Goal: Task Accomplishment & Management: Manage account settings

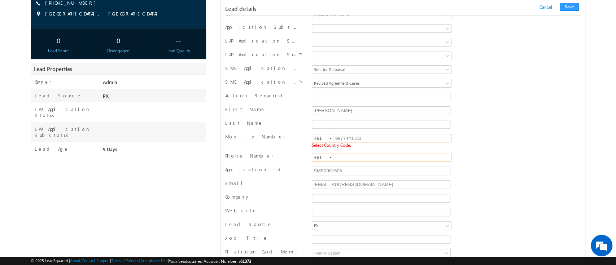
click at [347, 136] on input "9977441153" at bounding box center [382, 138] width 140 height 9
click at [358, 159] on input "text" at bounding box center [382, 157] width 140 height 9
paste input "9977441153"
type input "9977441153"
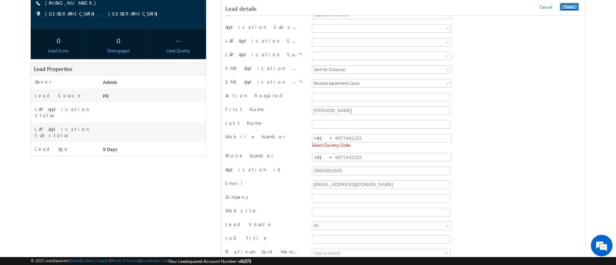
click at [568, 9] on button "Save" at bounding box center [569, 7] width 19 height 8
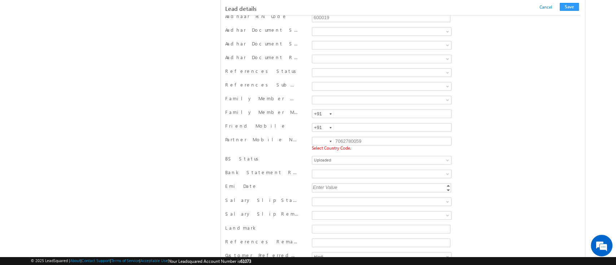
click at [330, 141] on div at bounding box center [331, 141] width 2 height 1
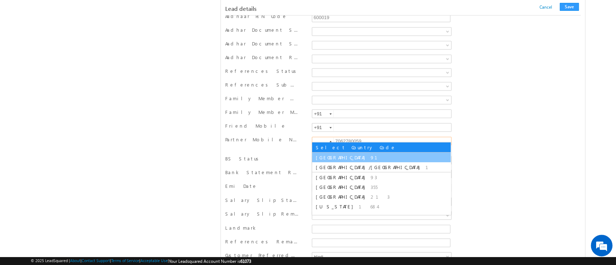
click at [334, 155] on li "India 91" at bounding box center [381, 158] width 139 height 10
type input "+91"
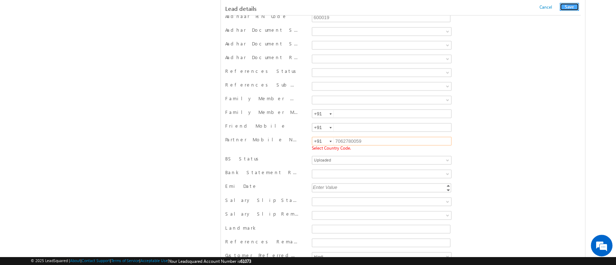
click at [569, 7] on button "Save" at bounding box center [569, 7] width 19 height 8
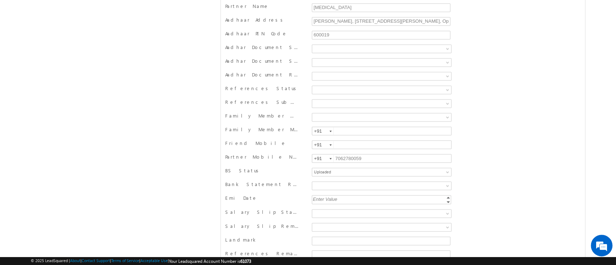
scroll to position [0, 0]
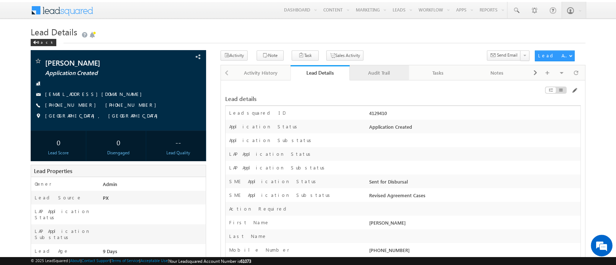
click at [389, 75] on div "Audit Trail" at bounding box center [379, 73] width 47 height 9
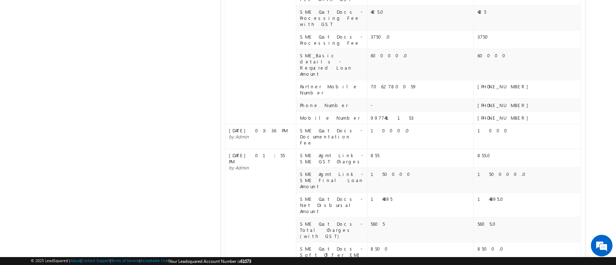
scroll to position [448, 0]
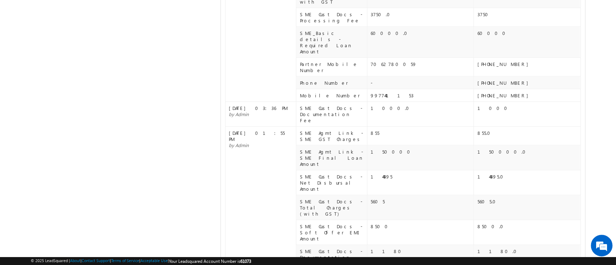
copy div "7062780059"
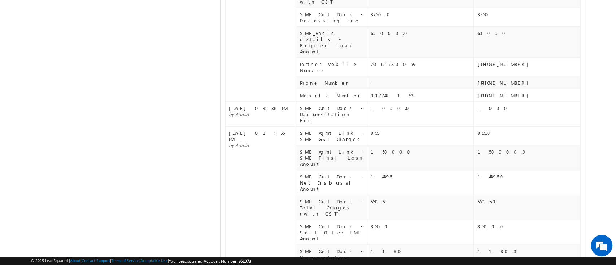
copy div "7062780059"
copy div "8825646759"
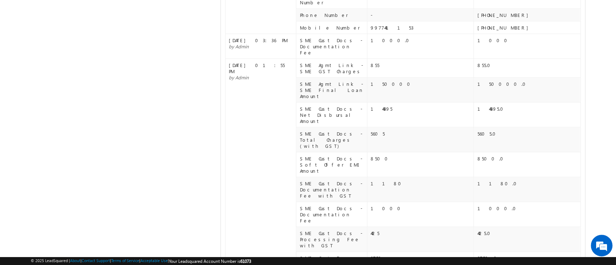
scroll to position [516, 0]
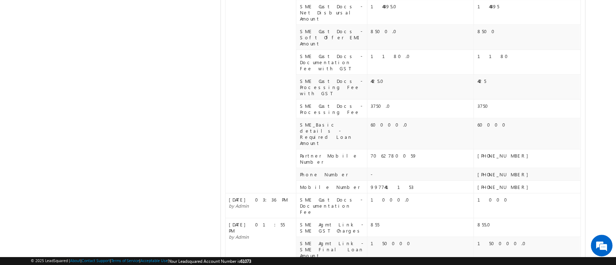
scroll to position [358, 0]
click at [243, 232] on span "by Admin" at bounding box center [239, 235] width 20 height 6
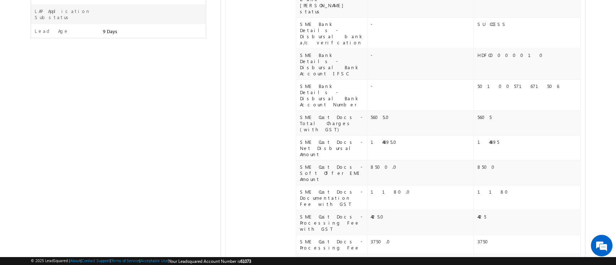
scroll to position [0, 0]
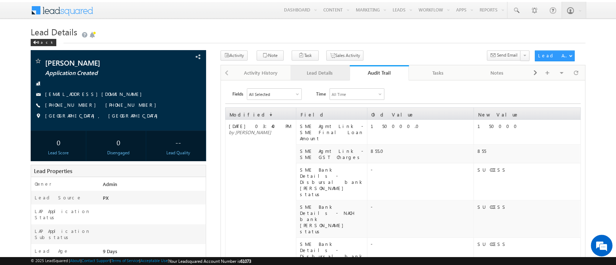
click at [322, 71] on div "Lead Details" at bounding box center [319, 73] width 47 height 9
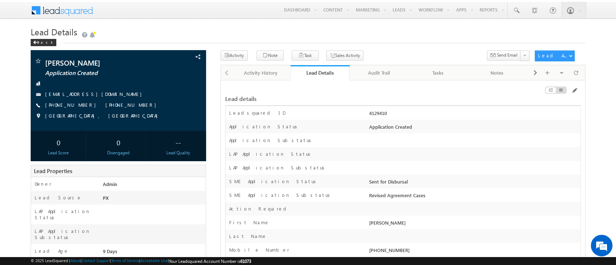
click at [322, 71] on div "Lead Details" at bounding box center [320, 72] width 48 height 7
click at [189, 56] on span at bounding box center [185, 57] width 8 height 8
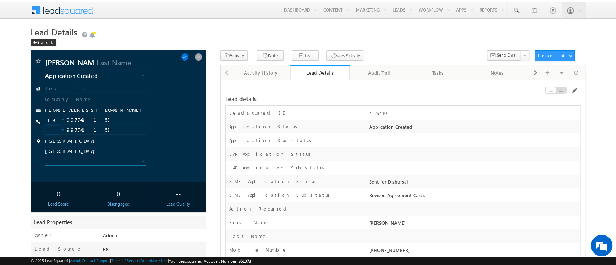
type input "+"
click at [100, 128] on input "9977441153" at bounding box center [95, 130] width 100 height 9
click at [88, 118] on input "9977441153" at bounding box center [95, 120] width 100 height 9
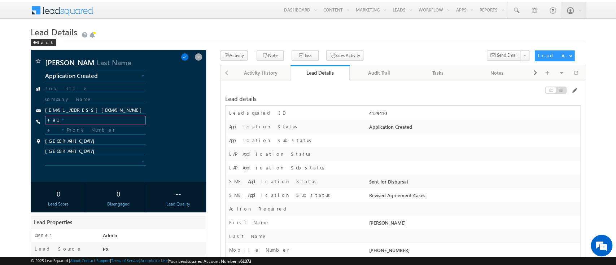
paste input "7062780059"
type input "7062780059"
paste input "8825646759"
type input "8825646759"
click at [195, 62] on div "[PERSON_NAME] Application Created Application Incomplete Approval Pending Appli…" at bounding box center [118, 60] width 168 height 7
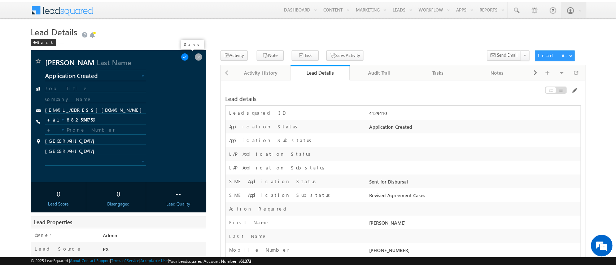
click at [189, 58] on span at bounding box center [185, 57] width 8 height 8
click at [187, 56] on span at bounding box center [185, 57] width 8 height 8
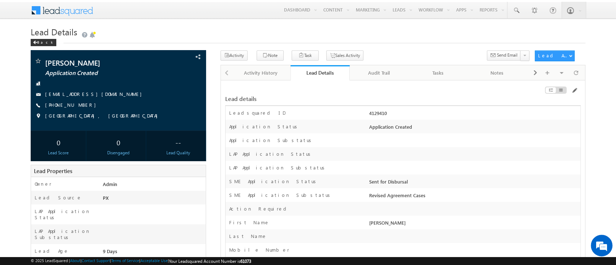
click at [372, 80] on link "Audit Trail" at bounding box center [379, 72] width 59 height 15
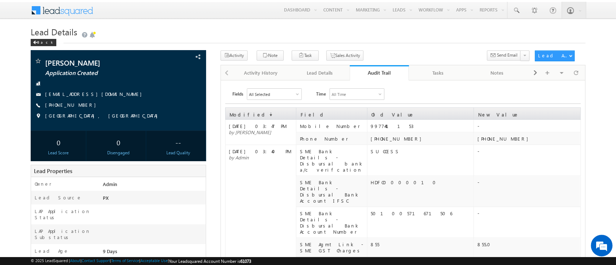
click at [387, 78] on link "Audit Trail" at bounding box center [379, 72] width 59 height 15
click at [385, 68] on link "Audit Trail" at bounding box center [379, 72] width 59 height 15
click at [370, 72] on div "Audit Trail" at bounding box center [379, 72] width 48 height 7
click at [382, 75] on div "Audit Trail" at bounding box center [379, 72] width 48 height 7
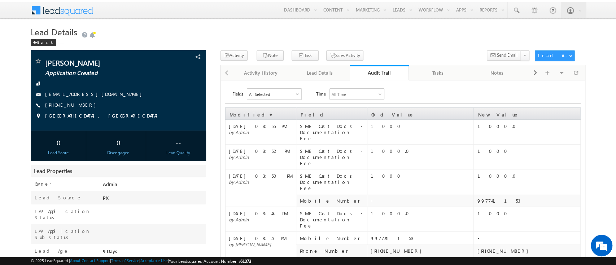
scroll to position [1, 0]
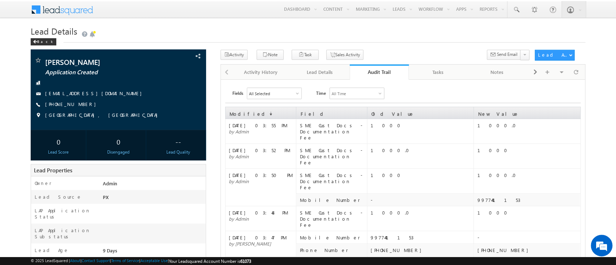
click at [378, 72] on div "Audit Trail" at bounding box center [379, 72] width 48 height 7
click at [321, 71] on div "Lead Details" at bounding box center [319, 72] width 47 height 9
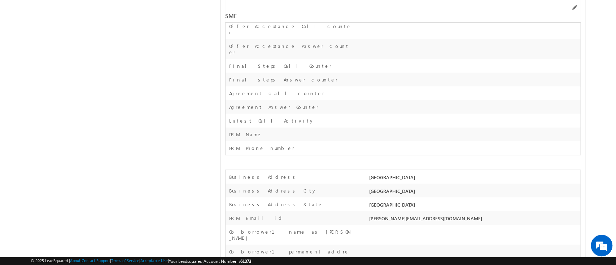
scroll to position [10199, 0]
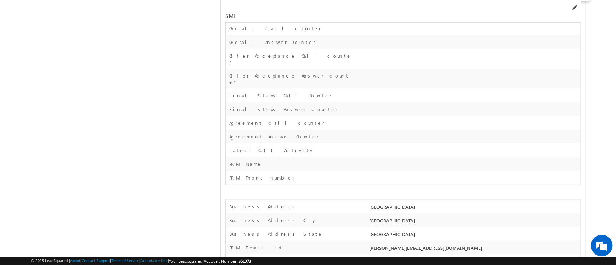
click at [574, 5] on span at bounding box center [574, 8] width 6 height 6
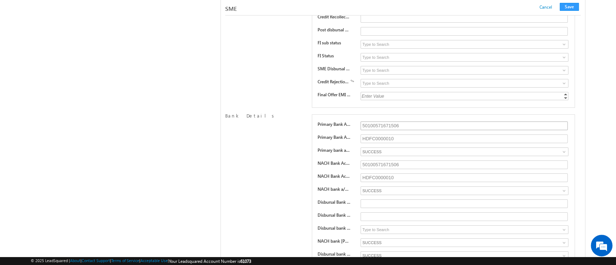
scroll to position [9134, 0]
click at [422, 123] on input "50100571671506" at bounding box center [464, 127] width 207 height 9
type input "50100571671505"
click at [400, 162] on input "50100571671506" at bounding box center [464, 166] width 207 height 9
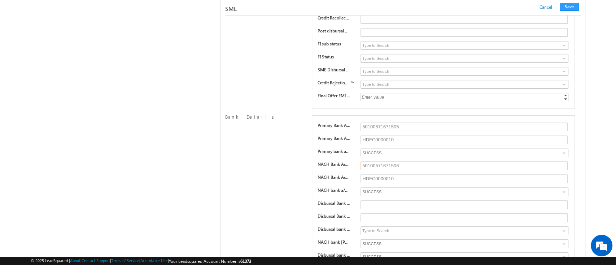
paste input "5"
type input "50100571671505"
click at [376, 201] on input "text" at bounding box center [464, 205] width 207 height 9
paste input "50100571671505"
type input "50100571671505"
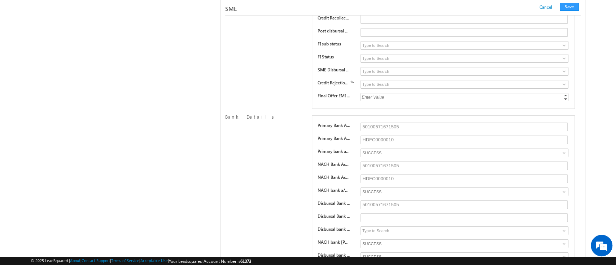
click at [378, 152] on div "Primary Bank Account Number 50100571671505 Primary Bank Account IFSC HDFC000001…" at bounding box center [443, 244] width 263 height 257
click at [395, 214] on input "text" at bounding box center [464, 218] width 207 height 9
paste input "HDFC0000010"
type input "HDFC0000010"
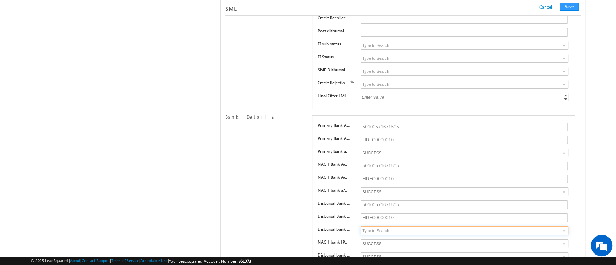
click at [483, 227] on input at bounding box center [465, 231] width 208 height 9
click at [565, 228] on span at bounding box center [564, 231] width 6 height 6
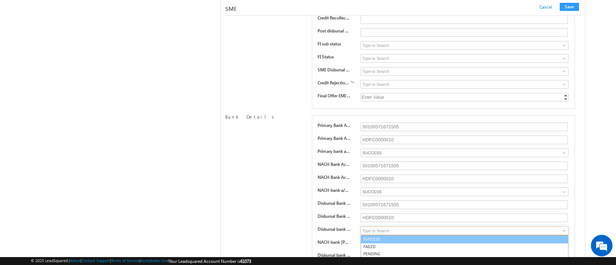
click at [459, 235] on link "SUCCESS" at bounding box center [465, 239] width 208 height 8
type input "SUCCESS"
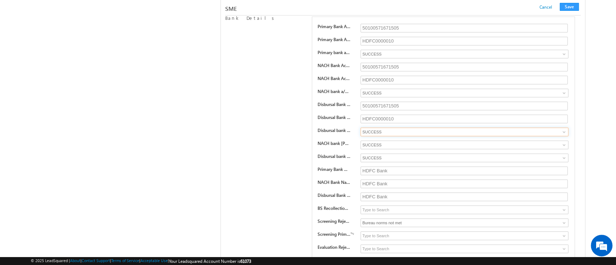
scroll to position [9232, 0]
click at [567, 10] on button "Save" at bounding box center [569, 7] width 19 height 8
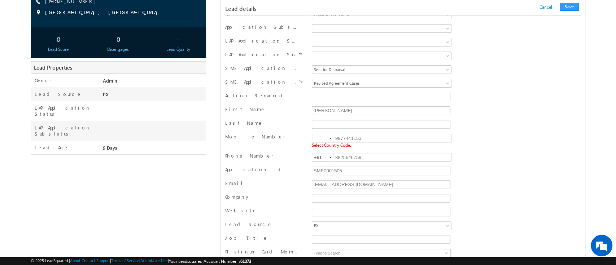
click at [331, 139] on div at bounding box center [331, 138] width 2 height 1
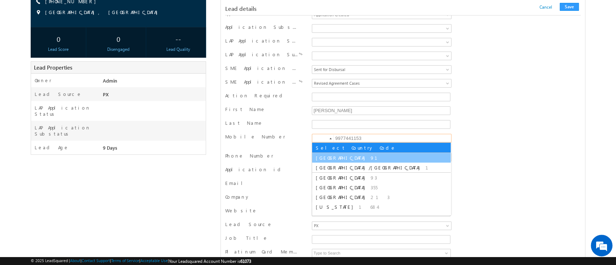
click at [340, 154] on li "India 91" at bounding box center [381, 158] width 139 height 10
type input "+91"
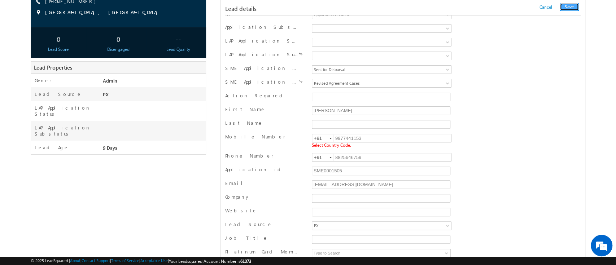
click at [567, 9] on button "Save" at bounding box center [569, 7] width 19 height 8
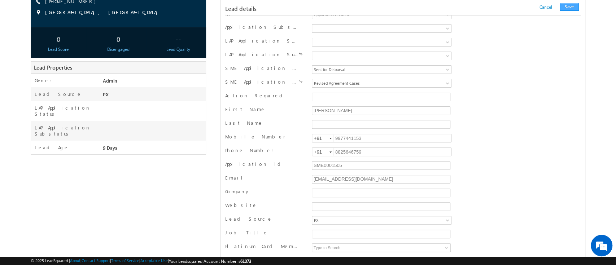
scroll to position [705, 0]
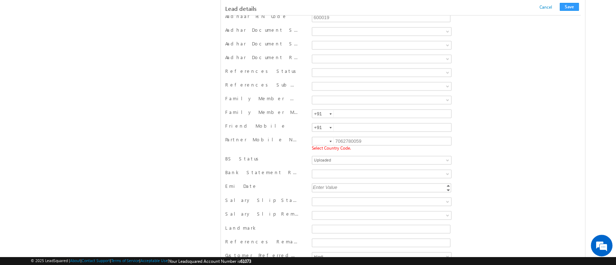
click at [332, 141] on div at bounding box center [331, 141] width 2 height 1
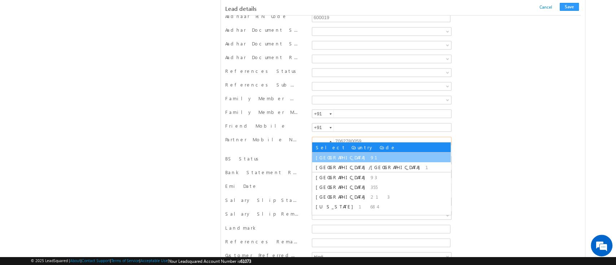
click at [338, 160] on li "India 91" at bounding box center [381, 158] width 139 height 10
type input "+91"
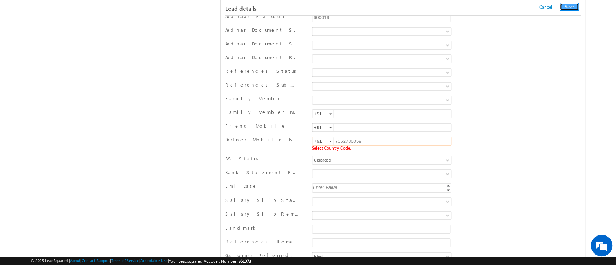
click at [571, 5] on button "Save" at bounding box center [569, 7] width 19 height 8
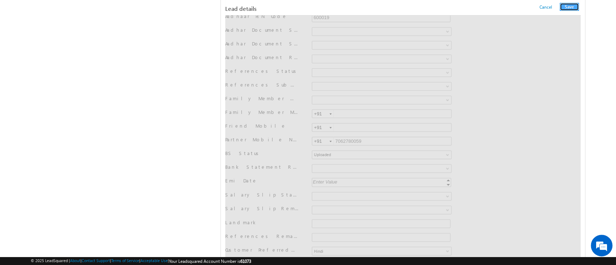
click at [571, 5] on button "Save" at bounding box center [569, 7] width 19 height 8
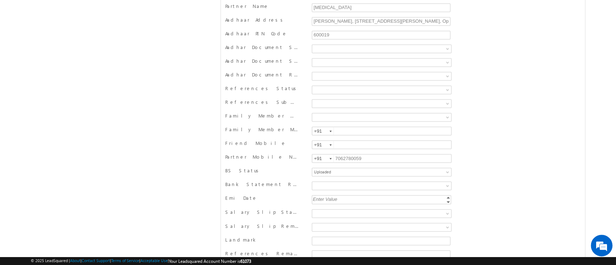
scroll to position [0, 0]
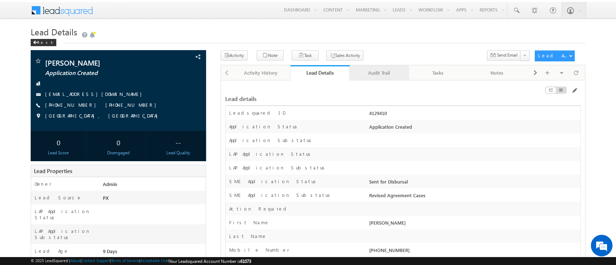
click at [379, 75] on div "Audit Trail" at bounding box center [379, 73] width 47 height 9
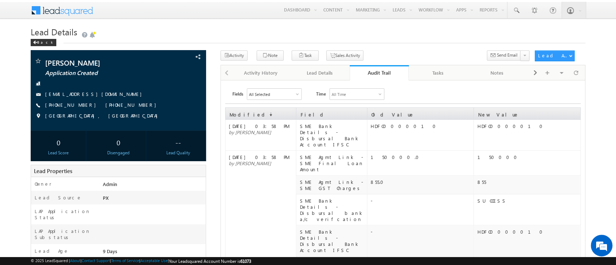
click at [402, 138] on td "HDFC0000010" at bounding box center [420, 135] width 106 height 31
click at [388, 127] on div "HDFC0000010" at bounding box center [422, 126] width 103 height 6
copy div "HDFC0000010"
click at [373, 79] on link "Audit Trail" at bounding box center [379, 72] width 59 height 15
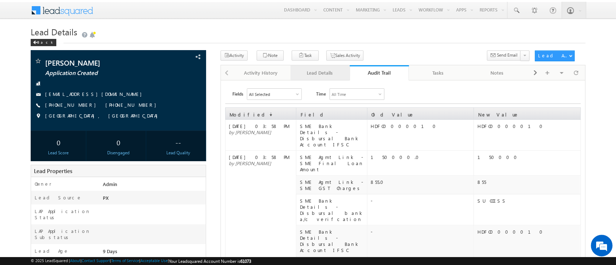
click at [328, 67] on link "Lead Details" at bounding box center [320, 72] width 59 height 15
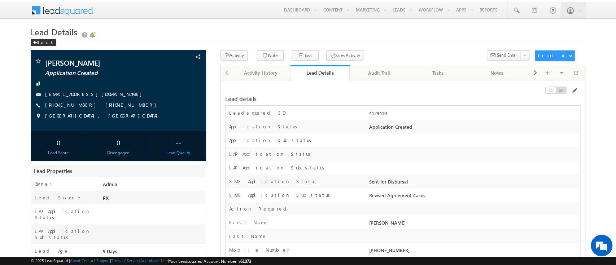
click at [568, 90] on div at bounding box center [524, 92] width 113 height 8
click at [574, 91] on span at bounding box center [574, 91] width 6 height 6
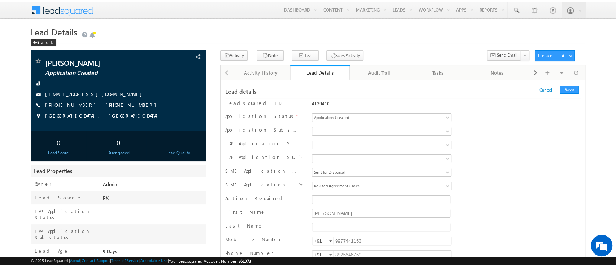
click at [405, 187] on span "Revised Agreement Cases" at bounding box center [368, 186] width 113 height 6
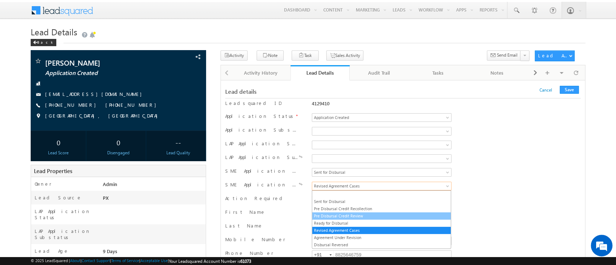
click at [376, 214] on link "Pre Disbursal Credit Review" at bounding box center [381, 216] width 139 height 6
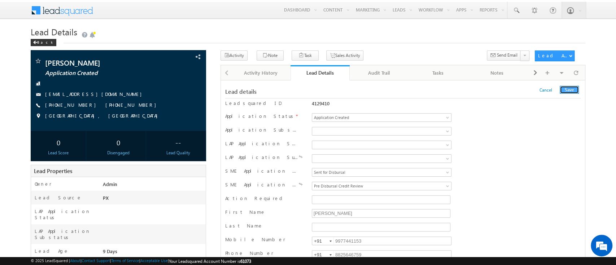
click at [571, 88] on button "Save" at bounding box center [569, 90] width 19 height 8
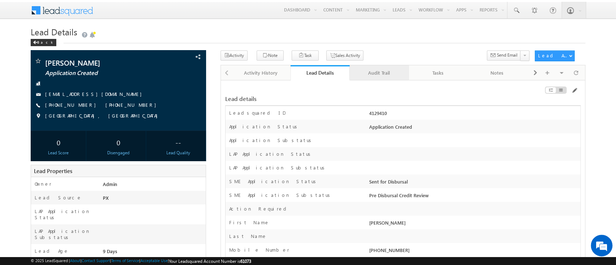
click at [377, 74] on div "Audit Trail" at bounding box center [379, 73] width 47 height 9
